Goal: Navigation & Orientation: Find specific page/section

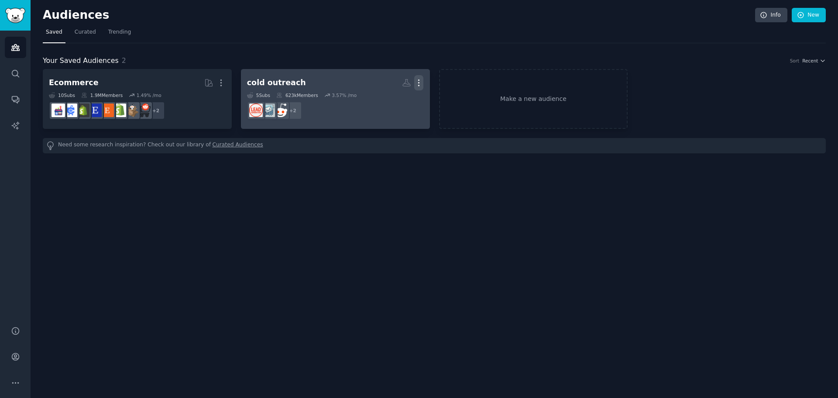
click at [416, 79] on icon "button" at bounding box center [418, 82] width 9 height 9
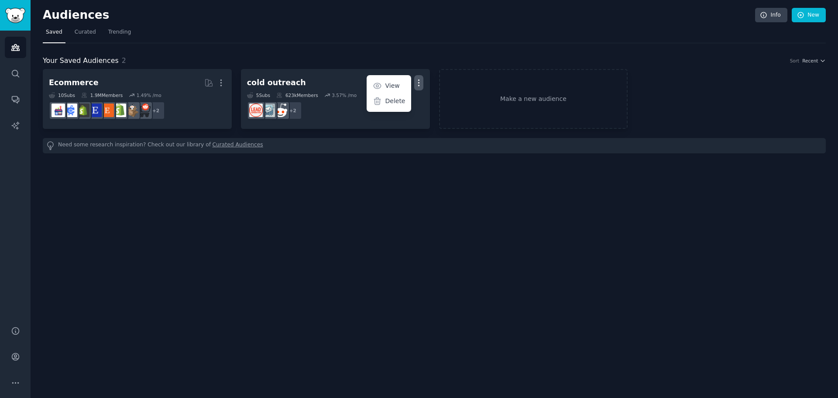
click at [365, 170] on div "Audiences Info New Saved Curated Trending Your Saved Audiences 2 Sort Recent Ec…" at bounding box center [435, 199] width 808 height 398
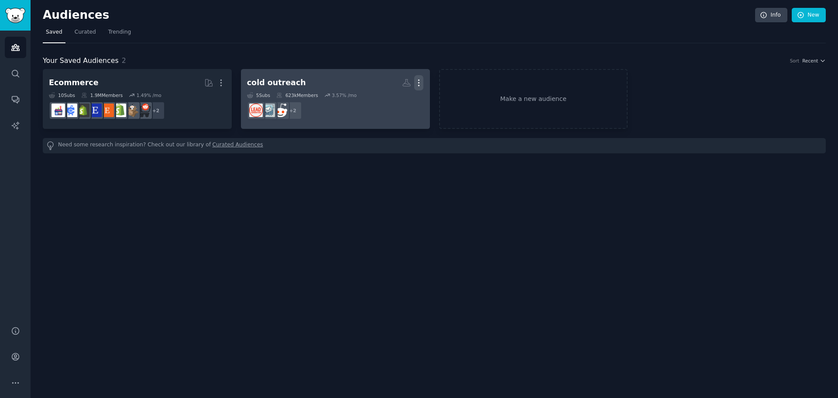
click at [420, 83] on icon "button" at bounding box center [418, 82] width 9 height 9
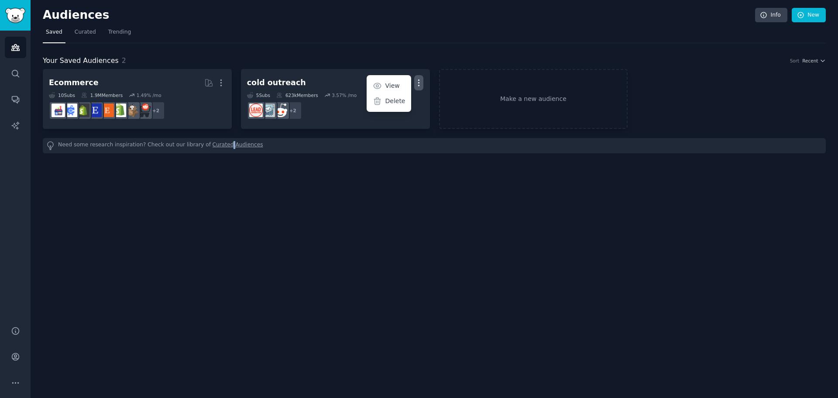
click at [213, 190] on div "Audiences Info New Saved Curated Trending Your Saved Audiences 2 Sort Recent Ec…" at bounding box center [435, 199] width 808 height 398
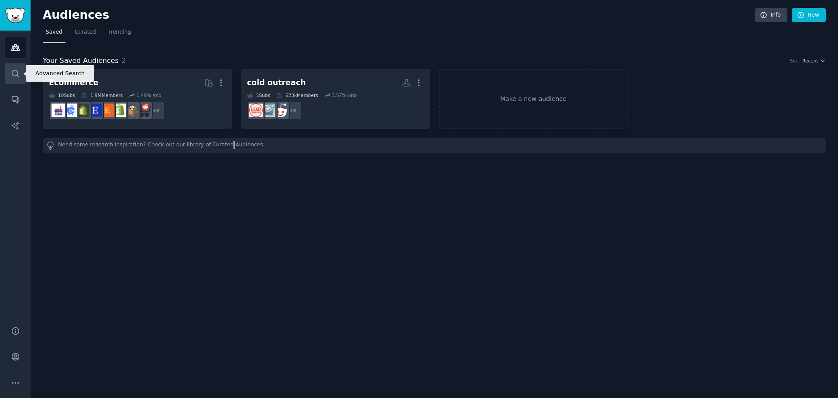
click at [11, 76] on icon "Sidebar" at bounding box center [15, 73] width 9 height 9
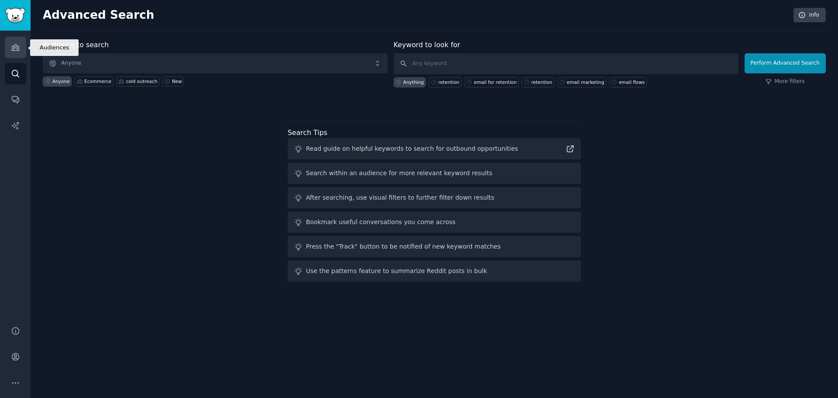
click at [15, 55] on link "Audiences" at bounding box center [15, 47] width 21 height 21
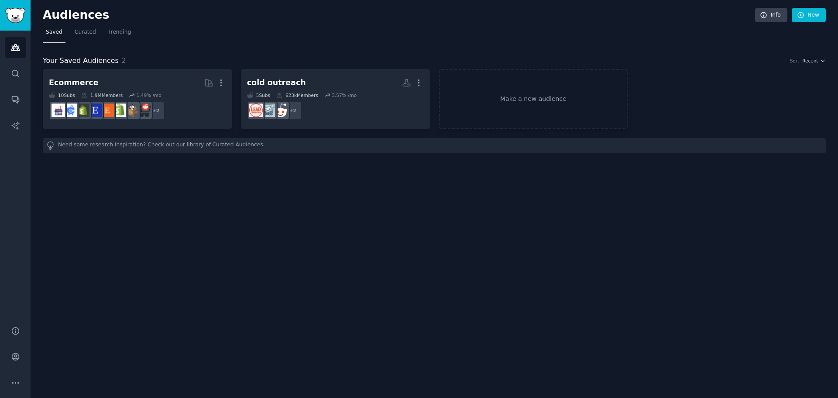
click at [283, 227] on div "Audiences Info New Saved Curated Trending Your Saved Audiences 2 Sort Recent Ec…" at bounding box center [435, 199] width 808 height 398
click at [127, 147] on div "Need some research inspiration? Check out our library of Curated Audiences" at bounding box center [434, 145] width 783 height 15
click at [213, 148] on link "Curated Audiences" at bounding box center [238, 145] width 51 height 9
